Goal: Book appointment/travel/reservation

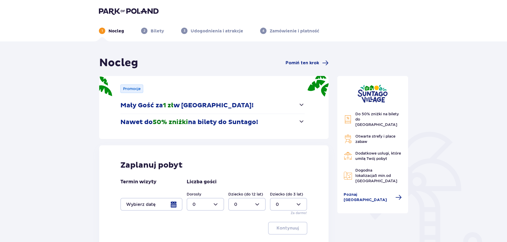
click at [174, 204] on div at bounding box center [151, 204] width 62 height 13
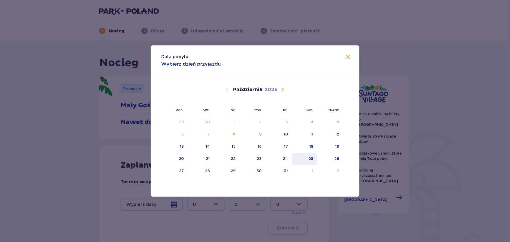
click at [309, 157] on div "25" at bounding box center [310, 158] width 5 height 5
click at [339, 156] on div "26" at bounding box center [330, 159] width 26 height 12
type input "[DATE] - [DATE]"
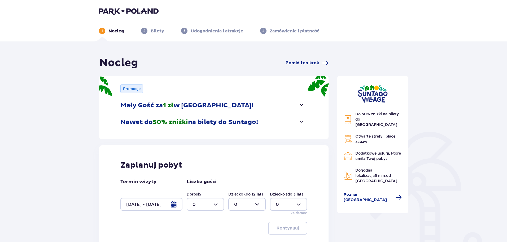
click at [207, 206] on div at bounding box center [205, 204] width 37 height 13
click at [196, 180] on div "5" at bounding box center [206, 182] width 26 height 6
type input "5"
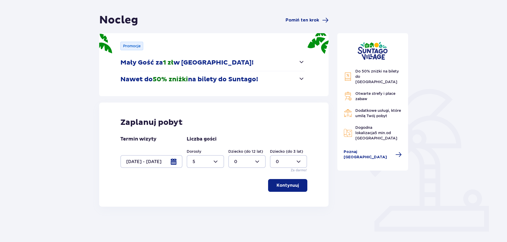
scroll to position [53, 0]
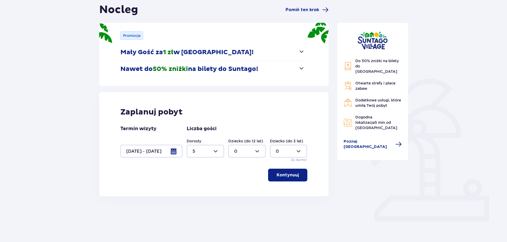
click at [295, 176] on button "Kontynuuj" at bounding box center [287, 175] width 39 height 13
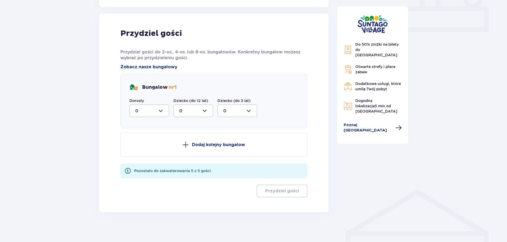
scroll to position [244, 0]
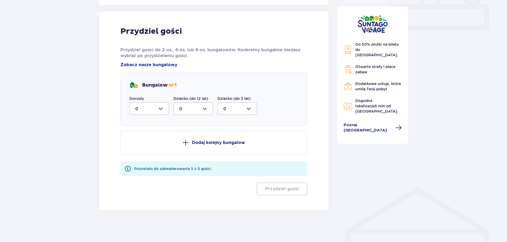
click at [153, 107] on div at bounding box center [150, 108] width 40 height 13
click at [139, 158] on div "5" at bounding box center [149, 160] width 28 height 6
type input "5"
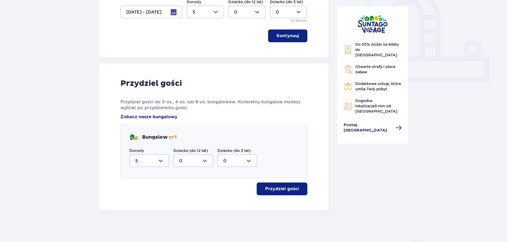
click at [287, 187] on p "Przydziel gości" at bounding box center [282, 189] width 34 height 6
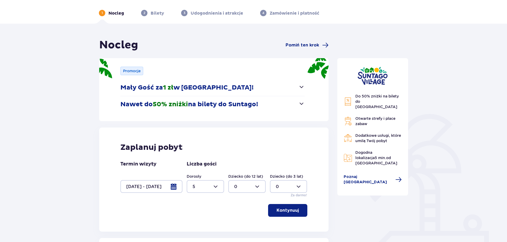
scroll to position [13, 0]
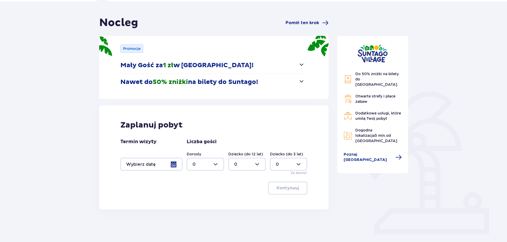
scroll to position [53, 0]
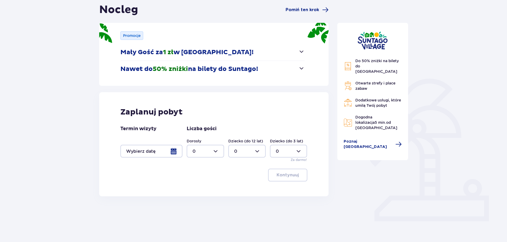
click at [212, 152] on div at bounding box center [205, 151] width 37 height 13
click at [197, 191] on div "2" at bounding box center [206, 190] width 26 height 6
type input "2"
click at [174, 147] on div at bounding box center [151, 151] width 62 height 13
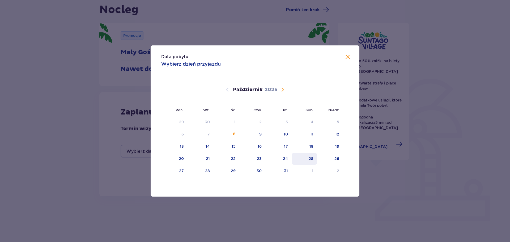
click at [304, 155] on div "25" at bounding box center [304, 159] width 26 height 12
click at [327, 157] on div "26" at bounding box center [330, 159] width 26 height 12
type input "[DATE] - [DATE]"
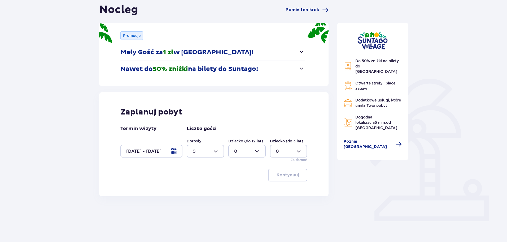
click at [335, 215] on div "Nocleg Pomiń ten krok Promocje Mały Gość za 1 zł w Suntago Village! Noc za złot…" at bounding box center [253, 122] width 507 height 268
click at [205, 151] on div at bounding box center [205, 151] width 37 height 13
click at [196, 189] on div "2" at bounding box center [206, 190] width 26 height 6
type input "2"
click at [292, 176] on p "Kontynuuj" at bounding box center [288, 175] width 22 height 6
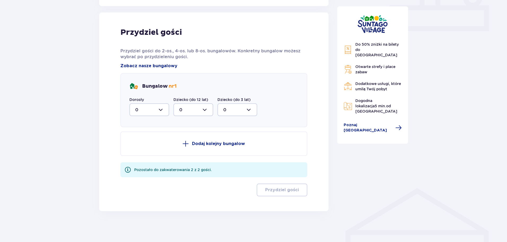
scroll to position [244, 0]
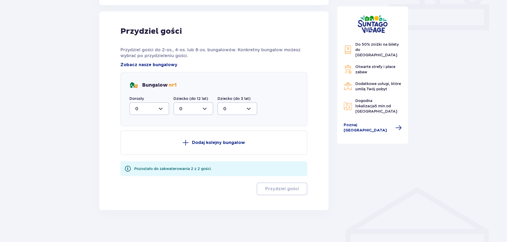
click at [157, 108] on div at bounding box center [150, 108] width 40 height 13
click at [142, 146] on div "2" at bounding box center [149, 147] width 28 height 6
type input "2"
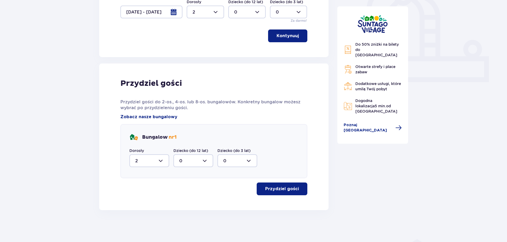
scroll to position [192, 0]
click at [292, 187] on p "Przydziel gości" at bounding box center [282, 189] width 34 height 6
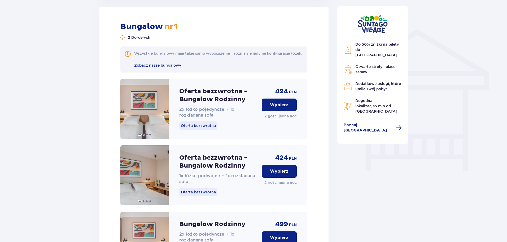
scroll to position [402, 0]
